Goal: Information Seeking & Learning: Learn about a topic

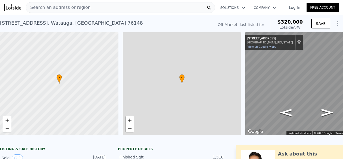
click at [93, 9] on div "Search an address or region" at bounding box center [120, 7] width 189 height 11
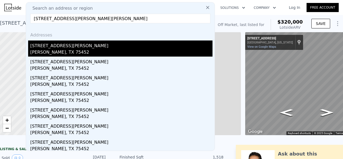
type input "[STREET_ADDRESS][PERSON_NAME][PERSON_NAME]"
click at [107, 54] on div "[PERSON_NAME], TX 75452" at bounding box center [121, 52] width 182 height 7
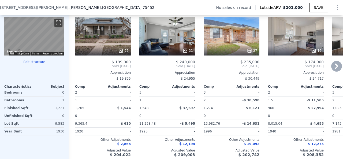
scroll to position [512, 0]
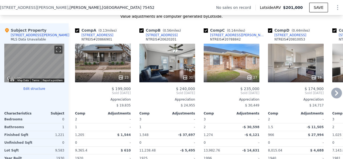
drag, startPoint x: 114, startPoint y: 40, endPoint x: 101, endPoint y: 39, distance: 12.9
click at [101, 39] on div "Comp A ( 0.13 miles) [STREET_ADDRESS] 20866901" at bounding box center [103, 36] width 56 height 16
copy div "[STREET_ADDRESS]"
drag, startPoint x: 173, startPoint y: 43, endPoint x: 146, endPoint y: 40, distance: 27.0
click at [146, 40] on div "Comp B ( 0.56 miles) [STREET_ADDRESS] 20620201" at bounding box center [167, 36] width 56 height 16
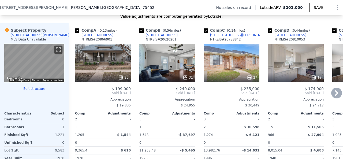
click at [181, 40] on div "Comp B ( 0.56 miles) [STREET_ADDRESS] 20620201" at bounding box center [167, 36] width 56 height 16
drag, startPoint x: 178, startPoint y: 40, endPoint x: 169, endPoint y: 37, distance: 9.9
click at [169, 37] on div "Comp B ( 0.56 miles) [STREET_ADDRESS] 20620201" at bounding box center [167, 36] width 56 height 16
copy div "[STREET_ADDRESS]"
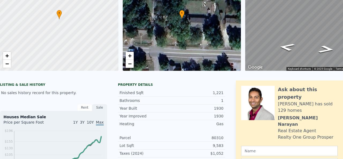
scroll to position [0, 0]
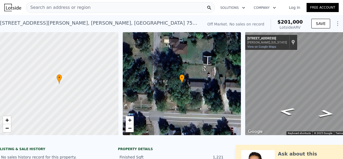
click at [86, 4] on div "Search an address or region" at bounding box center [120, 7] width 189 height 11
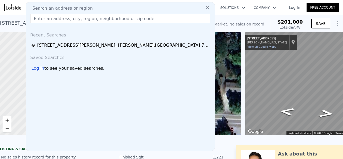
type input "[STREET_ADDRESS]"
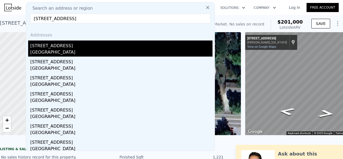
click at [77, 45] on div "[STREET_ADDRESS]" at bounding box center [121, 44] width 182 height 9
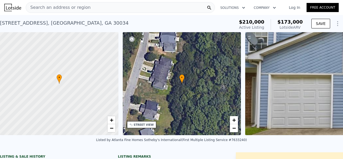
click at [91, 12] on div "Search an address or region" at bounding box center [120, 7] width 189 height 11
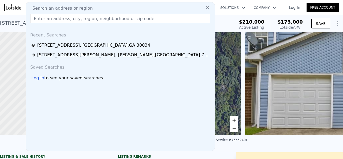
click at [91, 9] on div "Search an address or region" at bounding box center [120, 8] width 184 height 6
click at [224, 22] on div "[STREET_ADDRESS] Active at $210k (~ARV $173k )" at bounding box center [116, 24] width 232 height 15
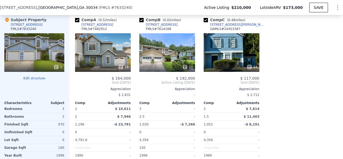
scroll to position [548, 0]
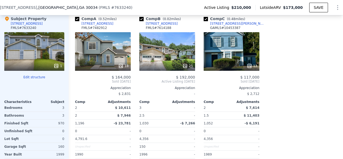
drag, startPoint x: 176, startPoint y: 27, endPoint x: 172, endPoint y: 28, distance: 4.2
click at [172, 28] on div "Comp B ( 0.02 miles) [STREET_ADDRESS] FMLS # 7614188" at bounding box center [167, 24] width 56 height 16
copy div ") [STREET_ADDRESS]"
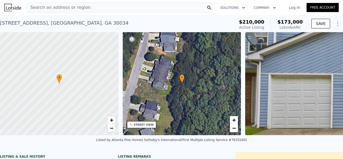
scroll to position [0, 0]
click at [81, 14] on nav "Search an address or region Solutions Company Open main menu Log In Free Account" at bounding box center [171, 7] width 343 height 15
click at [81, 13] on div "Search an address or region Solutions Company Open main menu Log In Free Account" at bounding box center [171, 7] width 334 height 13
click at [81, 12] on div "Search an address or region" at bounding box center [58, 7] width 65 height 10
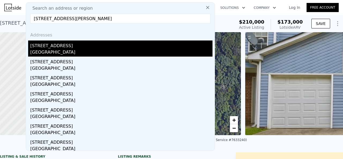
type input "[STREET_ADDRESS][PERSON_NAME]"
click at [79, 46] on div "[STREET_ADDRESS]" at bounding box center [121, 44] width 182 height 9
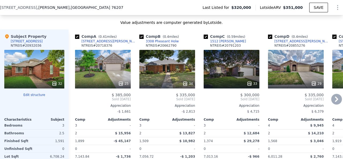
scroll to position [507, 0]
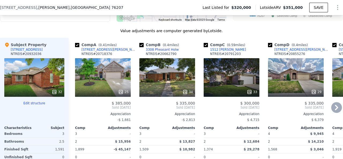
click at [331, 107] on icon at bounding box center [336, 107] width 11 height 11
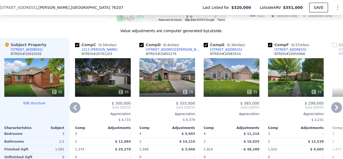
scroll to position [533, 0]
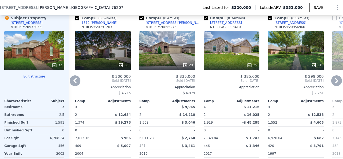
click at [71, 77] on icon at bounding box center [75, 80] width 11 height 11
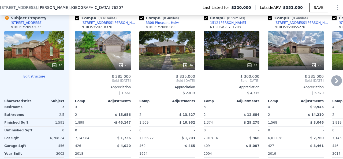
click at [335, 78] on icon at bounding box center [336, 80] width 3 height 5
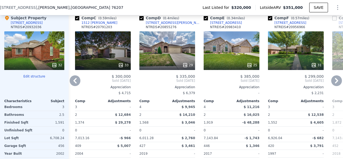
click at [335, 78] on icon at bounding box center [336, 80] width 3 height 5
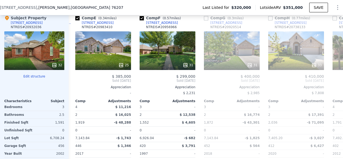
scroll to position [0, 257]
click at [72, 77] on icon at bounding box center [75, 80] width 11 height 11
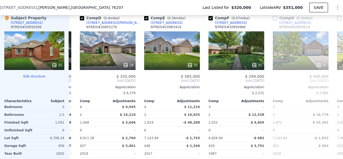
scroll to position [0, 129]
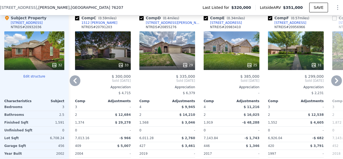
click at [72, 77] on icon at bounding box center [75, 80] width 11 height 11
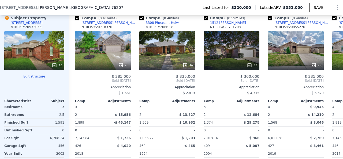
scroll to position [0, 0]
click at [72, 77] on div "Comp A ( 0.41 miles) [STREET_ADDRESS][PERSON_NAME] # 20718376 25 $ 385,000 Sold…" at bounding box center [101, 97] width 64 height 172
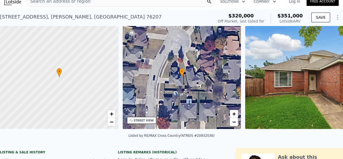
scroll to position [2, 0]
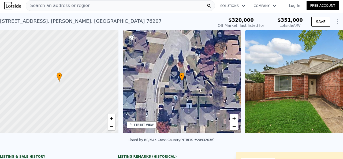
click at [72, 9] on div "Search an address or region" at bounding box center [58, 6] width 65 height 10
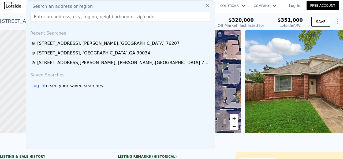
click at [74, 16] on input "text" at bounding box center [120, 17] width 180 height 10
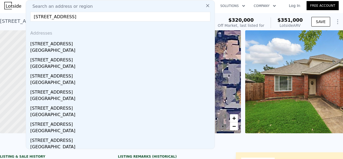
click at [115, 19] on input "[STREET_ADDRESS]" at bounding box center [120, 17] width 180 height 10
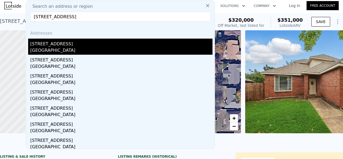
type input "[STREET_ADDRESS]"
click at [73, 52] on div "[GEOGRAPHIC_DATA]" at bounding box center [121, 50] width 182 height 7
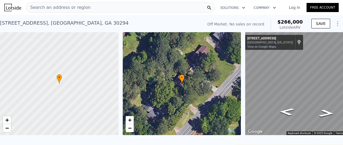
click at [73, 8] on span "Search an address or region" at bounding box center [58, 7] width 65 height 6
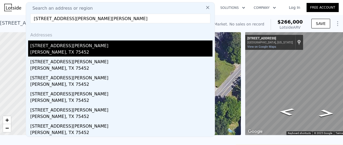
type input "[STREET_ADDRESS][PERSON_NAME][PERSON_NAME]"
click at [91, 45] on div "[STREET_ADDRESS][PERSON_NAME]" at bounding box center [121, 44] width 182 height 9
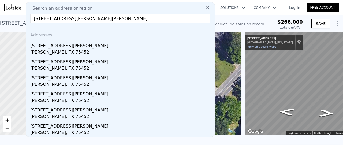
type input "2"
type input "3"
type input "1"
type input "2"
type input "966"
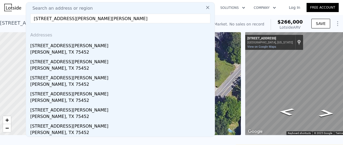
type input "1590"
type input "7143.84"
type input "14984.64"
type input "$ 201,000"
type input "5"
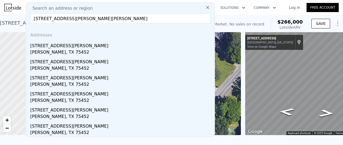
type input "$ 30,001"
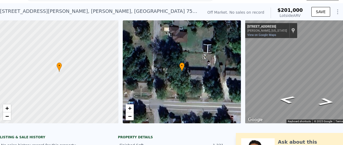
scroll to position [2, 0]
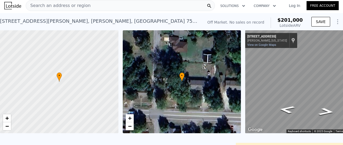
click at [62, 11] on div "Search an address or region" at bounding box center [120, 5] width 189 height 11
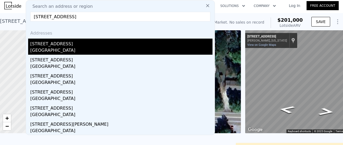
type input "[STREET_ADDRESS]"
click at [74, 40] on div "[STREET_ADDRESS]" at bounding box center [121, 43] width 182 height 9
type input "3"
type input "4"
type input "2"
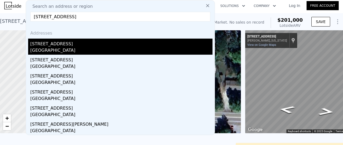
type input "1348"
type input "2036"
type input "6011.280000000001"
type input "7927.92"
type input "$ 351,000"
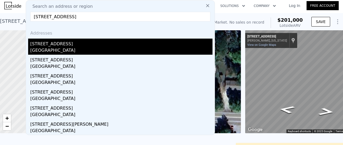
type input "4"
type input "-$ 8,113"
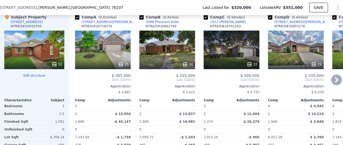
scroll to position [550, 0]
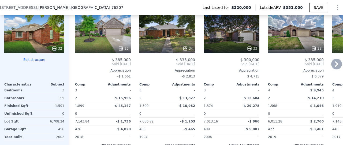
click at [333, 59] on icon at bounding box center [336, 64] width 11 height 11
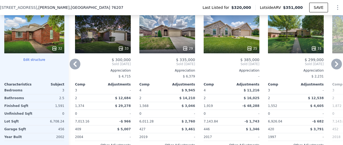
click at [335, 61] on icon at bounding box center [336, 63] width 3 height 5
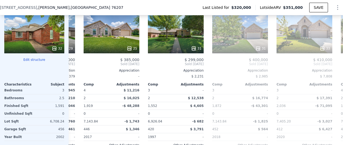
scroll to position [0, 257]
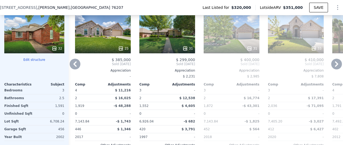
click at [76, 60] on icon at bounding box center [75, 64] width 11 height 11
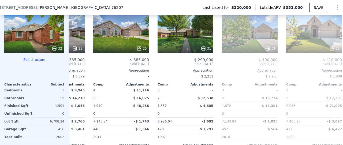
click at [76, 60] on div "Comp D ( 0.4 miles) [STREET_ADDRESS][PERSON_NAME] 29 $ 335,000 Sold [DATE] Appr…" at bounding box center [57, 80] width 60 height 172
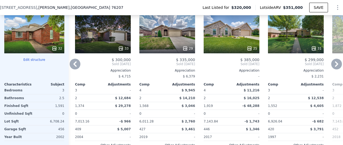
click at [76, 60] on icon at bounding box center [75, 64] width 11 height 11
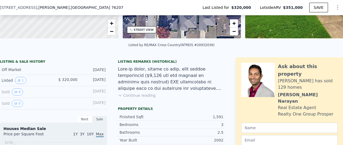
scroll to position [2, 0]
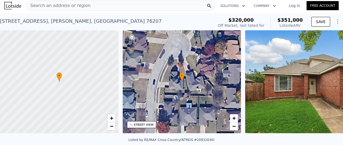
click at [69, 7] on span "Search an address or region" at bounding box center [58, 5] width 65 height 6
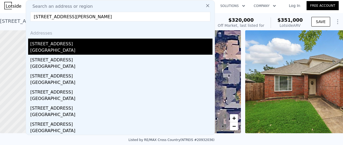
type input "[STREET_ADDRESS][PERSON_NAME]"
click at [67, 44] on div "[STREET_ADDRESS]" at bounding box center [121, 43] width 182 height 9
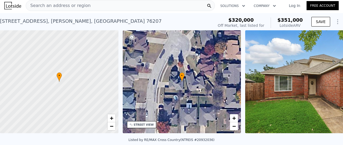
click at [76, 1] on div "Search an address or region" at bounding box center [58, 6] width 65 height 10
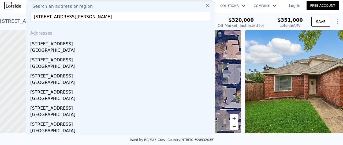
paste input "[STREET_ADDRESS][PERSON_NAME]"
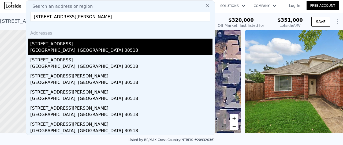
type input "[STREET_ADDRESS][PERSON_NAME]"
click at [70, 39] on div "[STREET_ADDRESS]" at bounding box center [121, 43] width 182 height 9
